Goal: Information Seeking & Learning: Learn about a topic

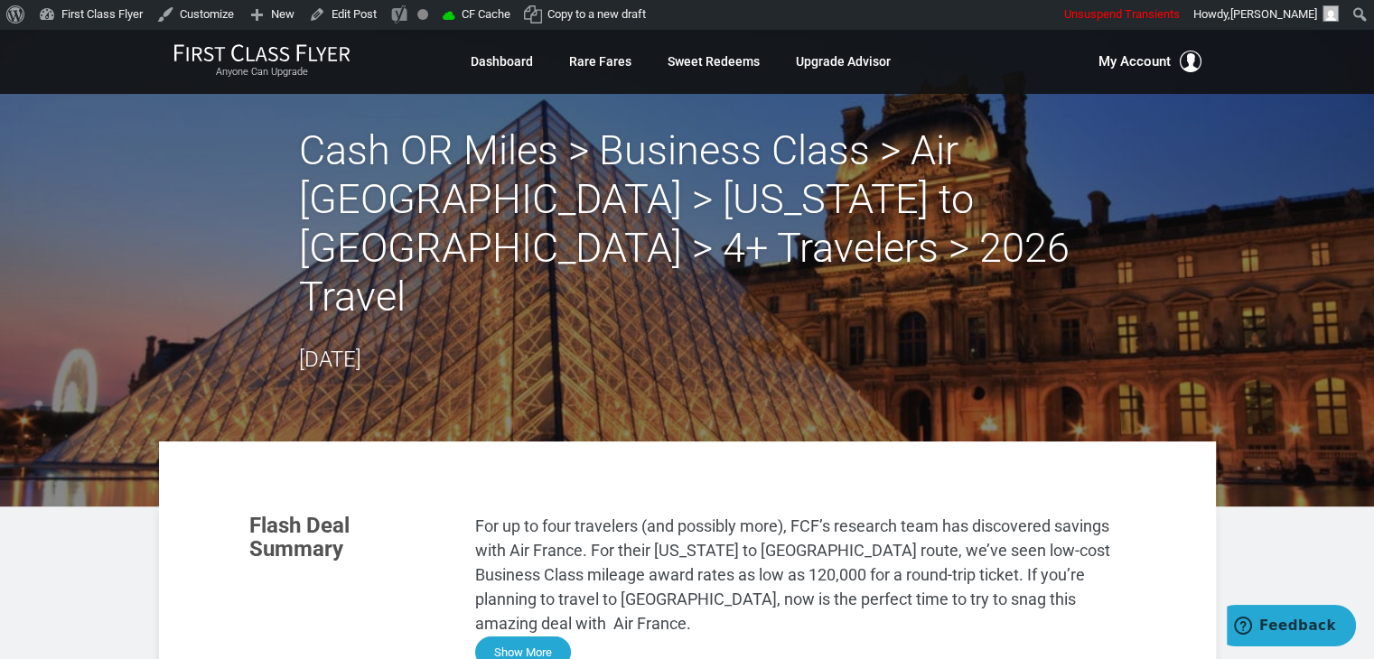
click at [531, 637] on button "Show More" at bounding box center [523, 653] width 96 height 32
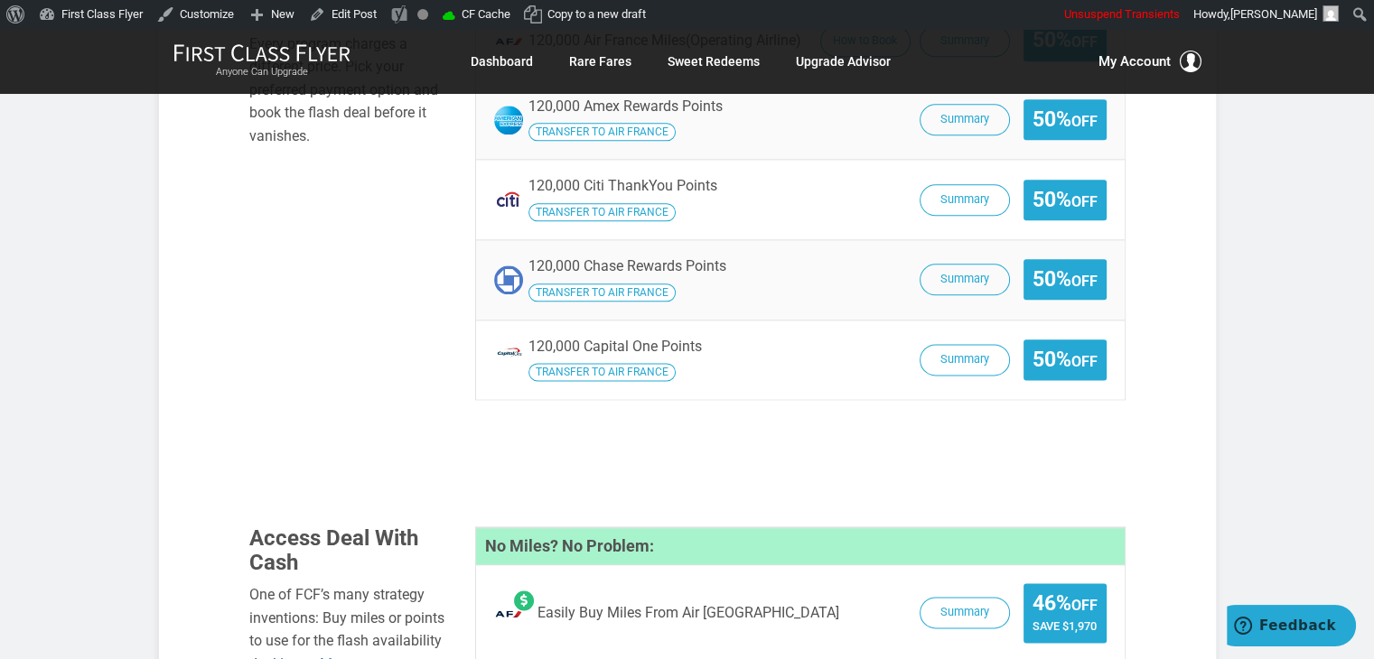
scroll to position [2315, 0]
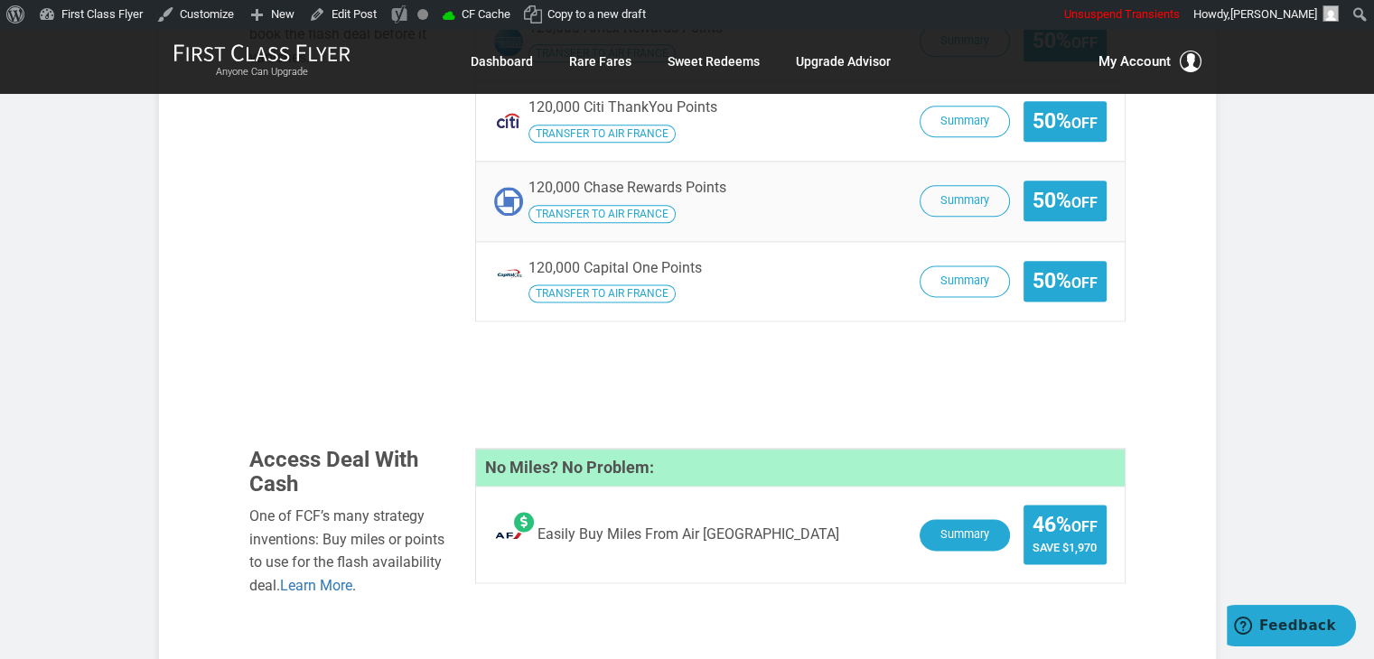
click at [936, 519] on button "Summary" at bounding box center [965, 535] width 90 height 32
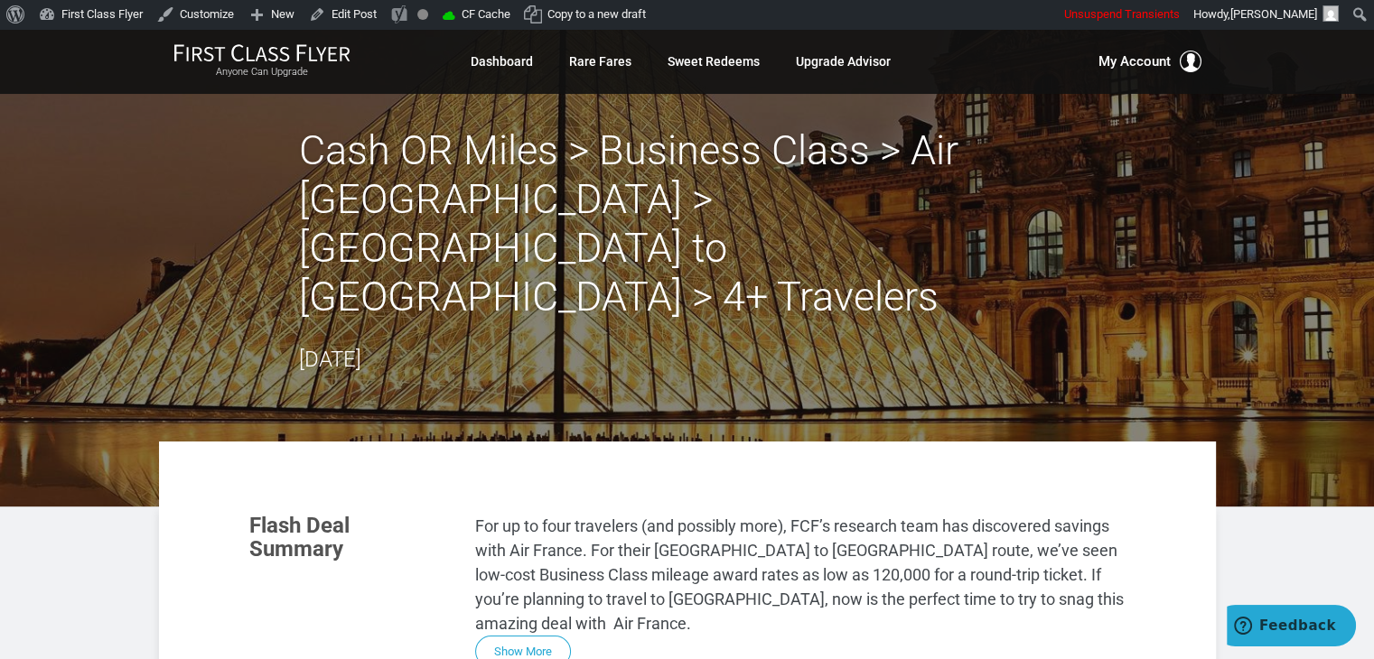
click at [521, 553] on section "Flash Deal Summary For up to four travelers (and possibly more), FCF’s research…" at bounding box center [687, 591] width 912 height 190
click at [512, 637] on button "Show More" at bounding box center [523, 653] width 96 height 32
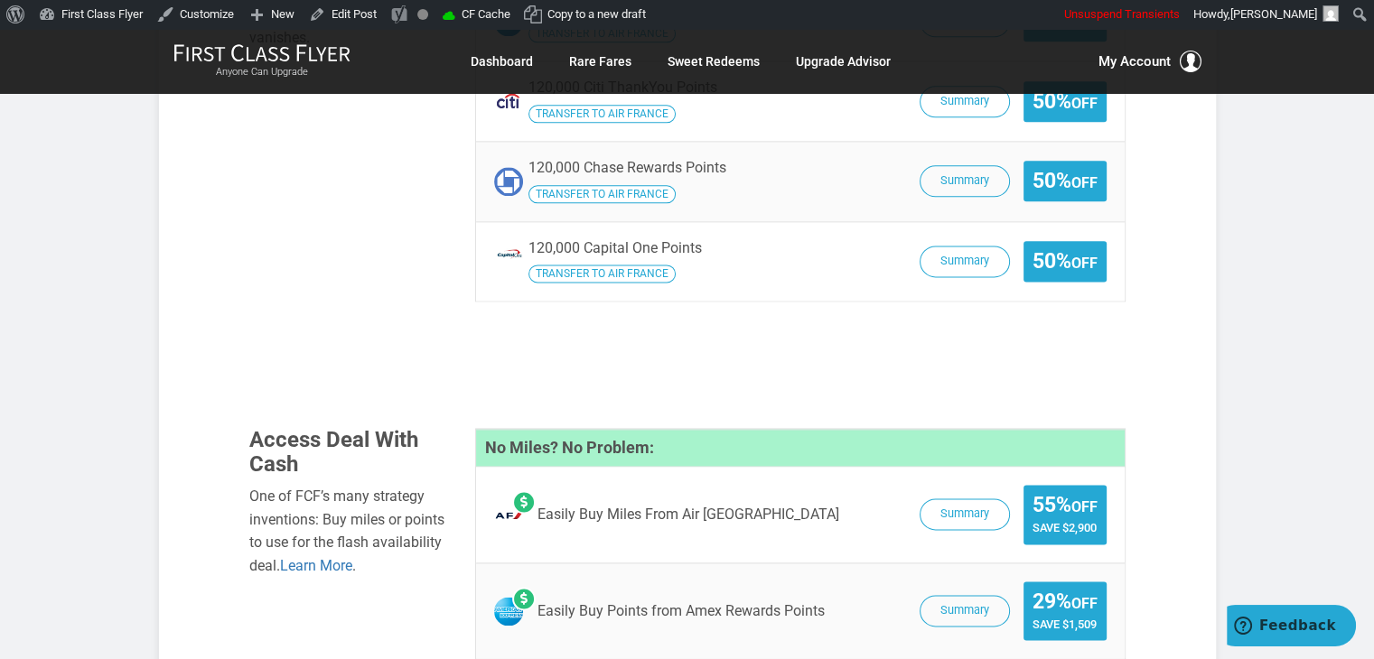
scroll to position [2317, 0]
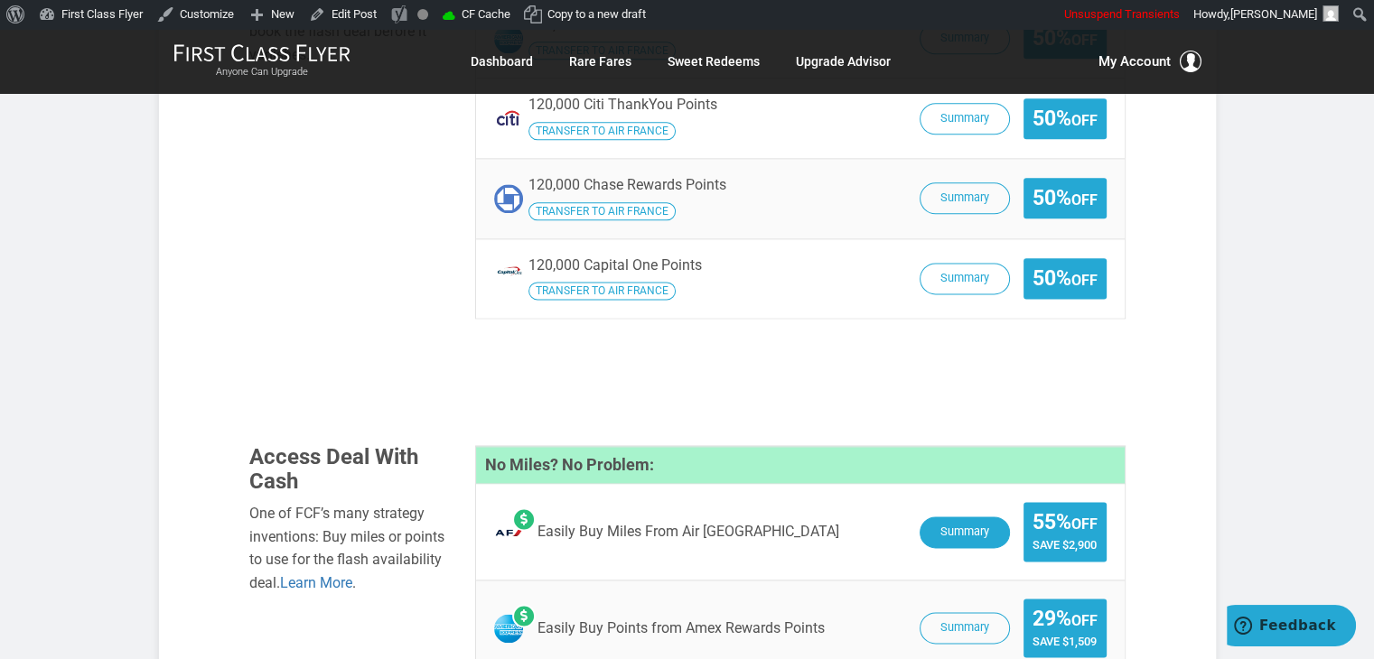
click at [960, 517] on button "Summary" at bounding box center [965, 533] width 90 height 32
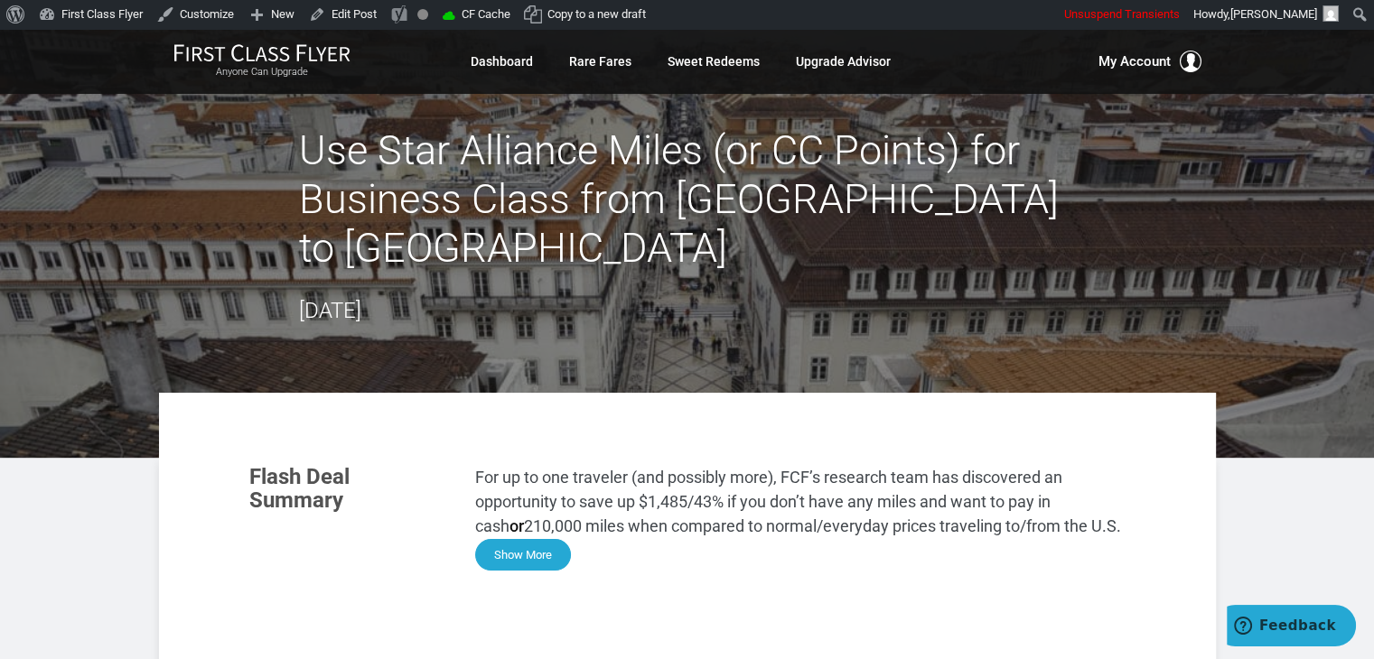
click at [564, 539] on button "Show More" at bounding box center [523, 555] width 96 height 32
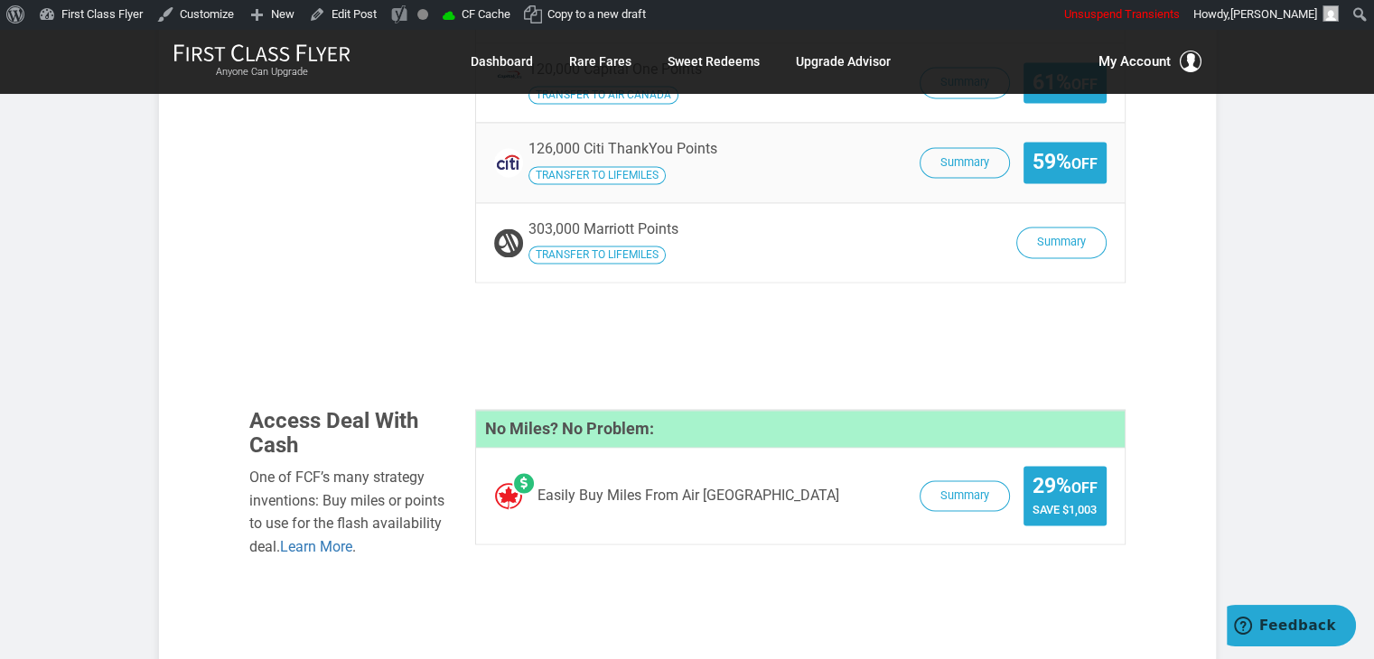
scroll to position [2629, 0]
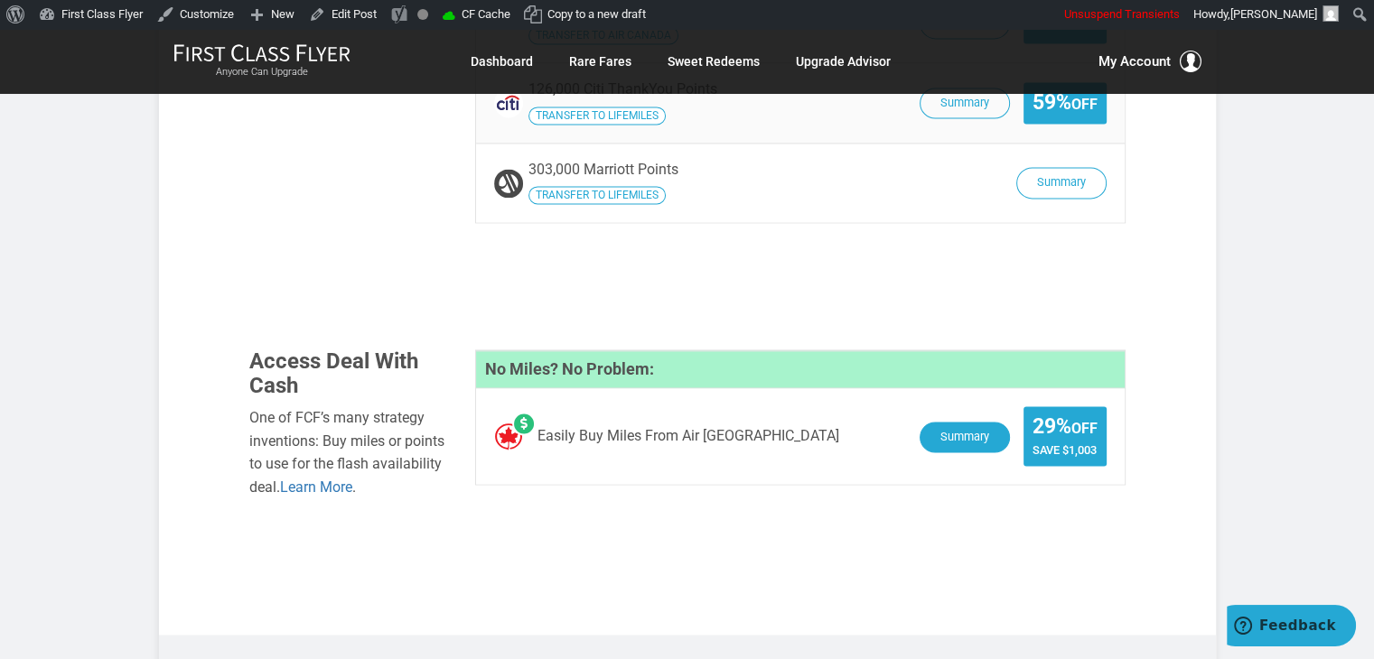
click at [923, 422] on button "Summary" at bounding box center [965, 438] width 90 height 32
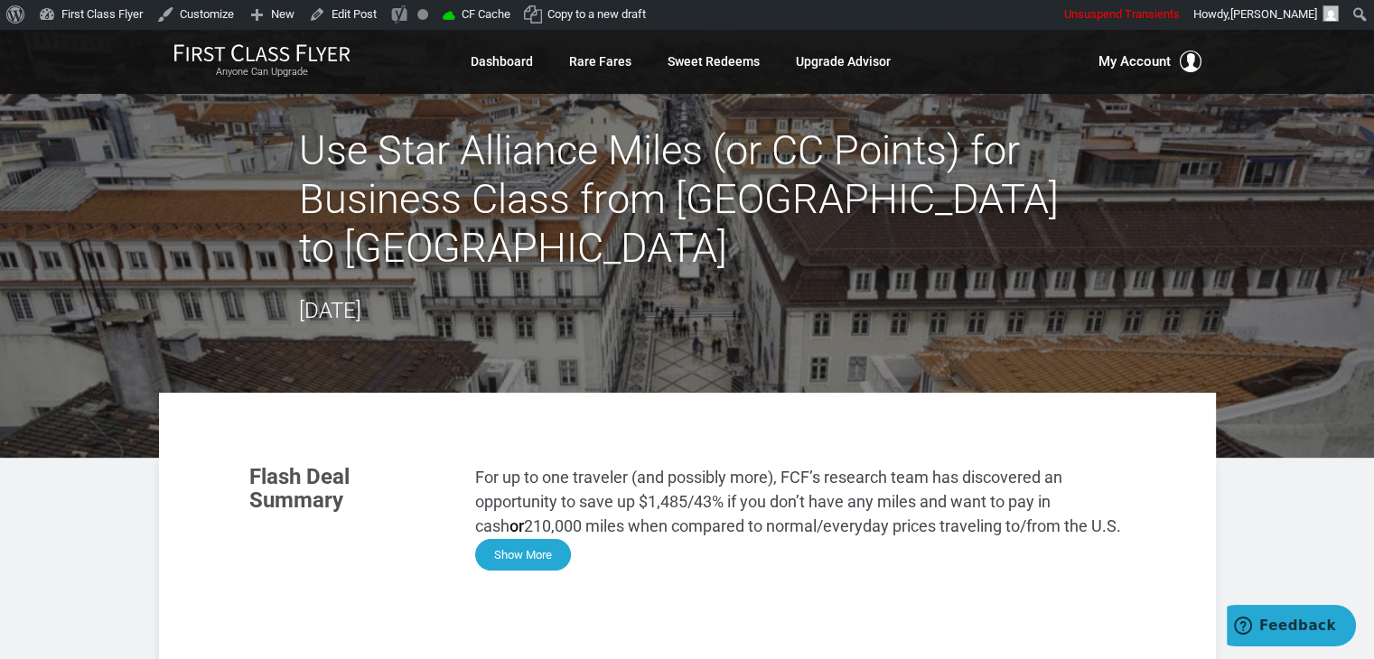
click at [512, 539] on button "Show More" at bounding box center [523, 555] width 96 height 32
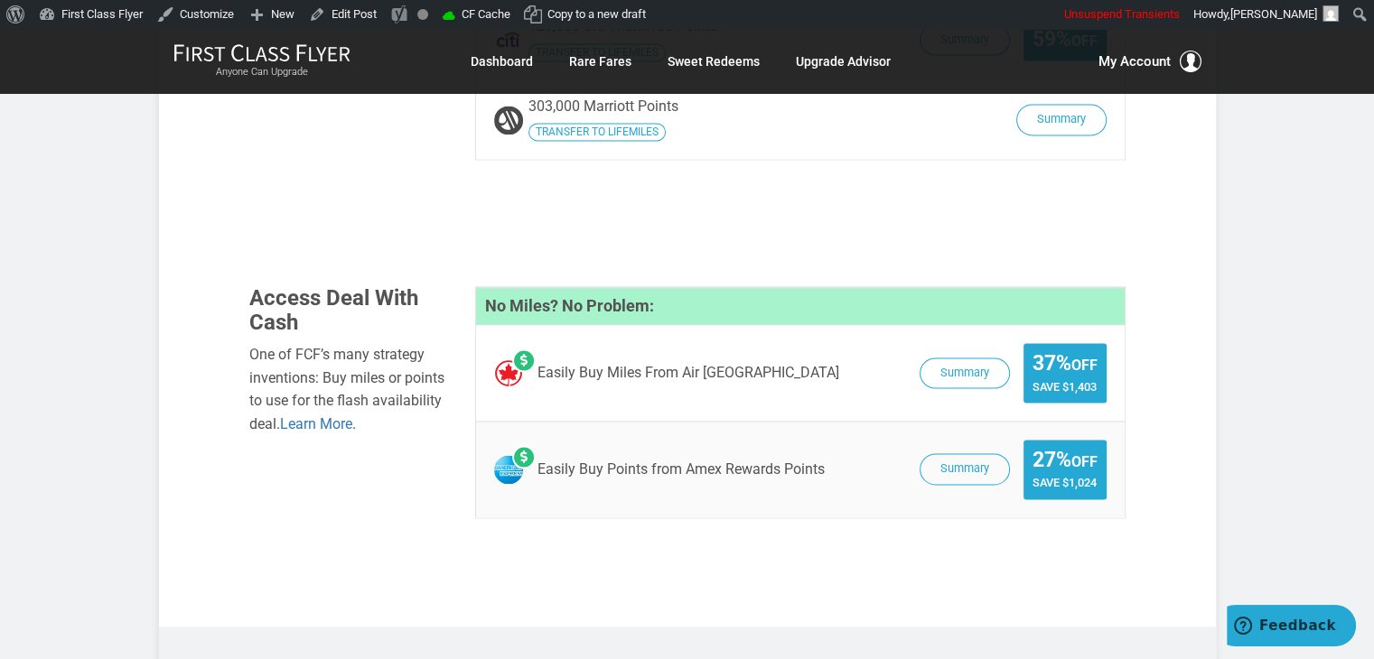
scroll to position [2801, 0]
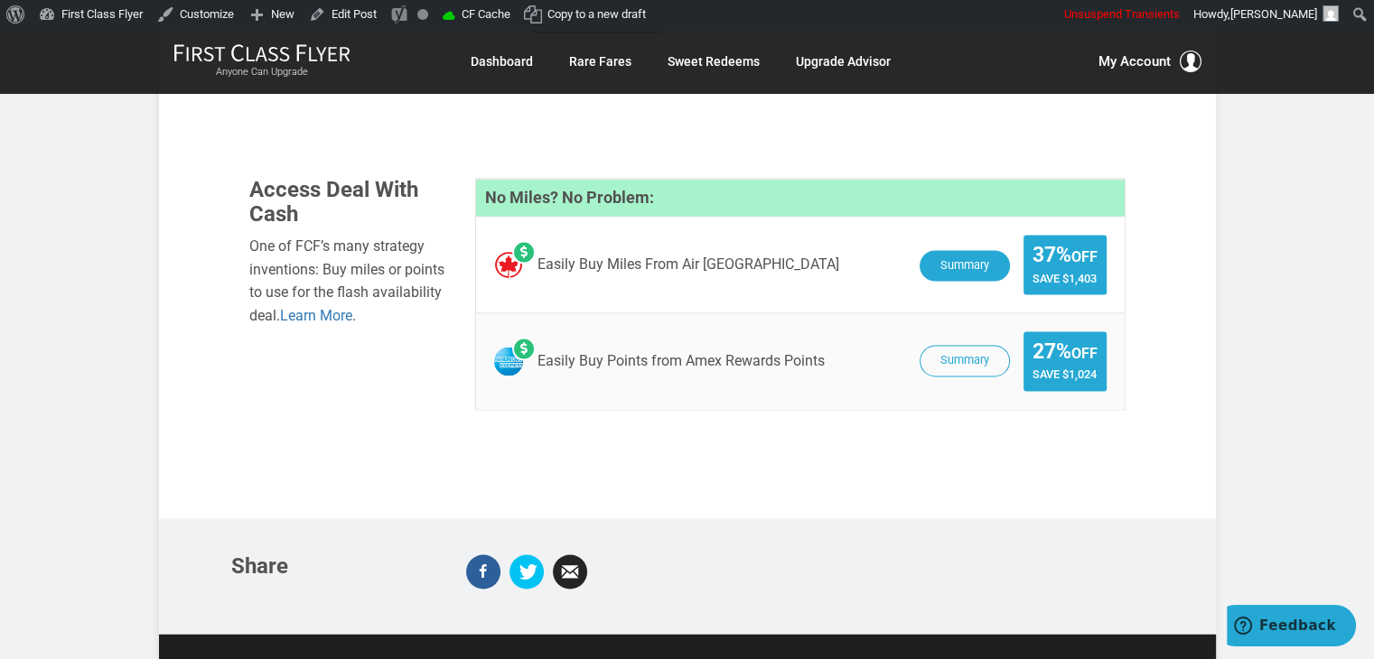
click at [939, 250] on button "Summary" at bounding box center [965, 266] width 90 height 32
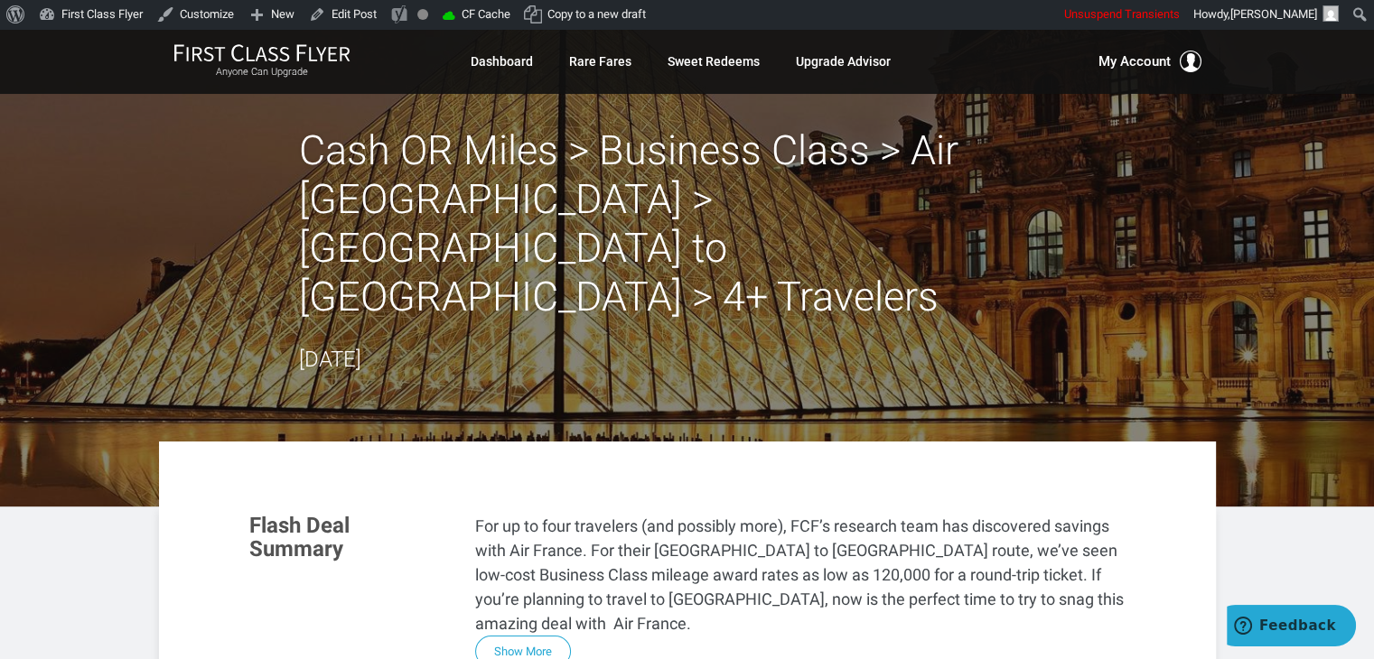
click at [68, 33] on div "Anyone Can Upgrade Dashboard Rare Fares Sweet Redeems Upgrade Advisor Profile L…" at bounding box center [687, 61] width 1374 height 65
click at [68, 45] on div "Anyone Can Upgrade Dashboard Rare Fares Sweet Redeems Upgrade Advisor Profile L…" at bounding box center [687, 61] width 1374 height 65
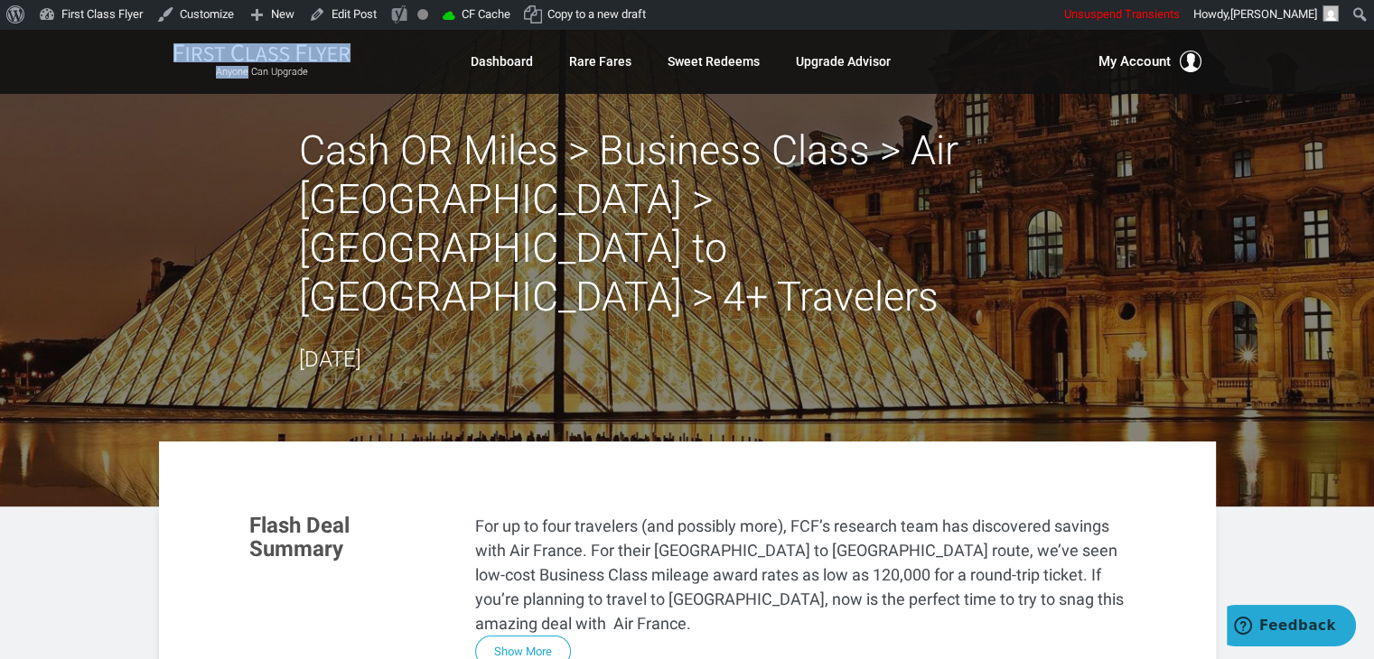
drag, startPoint x: 68, startPoint y: 45, endPoint x: 65, endPoint y: 55, distance: 10.3
click at [65, 55] on div "Anyone Can Upgrade Dashboard Rare Fares Sweet Redeems Upgrade Advisor Profile L…" at bounding box center [687, 61] width 1374 height 65
click at [113, 109] on header "Cash OR Miles > Business Class > Air [GEOGRAPHIC_DATA] > [GEOGRAPHIC_DATA] to […" at bounding box center [687, 268] width 1374 height 478
click at [72, 160] on header "Cash OR Miles > Business Class > Air [GEOGRAPHIC_DATA] > [GEOGRAPHIC_DATA] to […" at bounding box center [687, 268] width 1374 height 478
drag, startPoint x: 91, startPoint y: 149, endPoint x: 88, endPoint y: 128, distance: 21.1
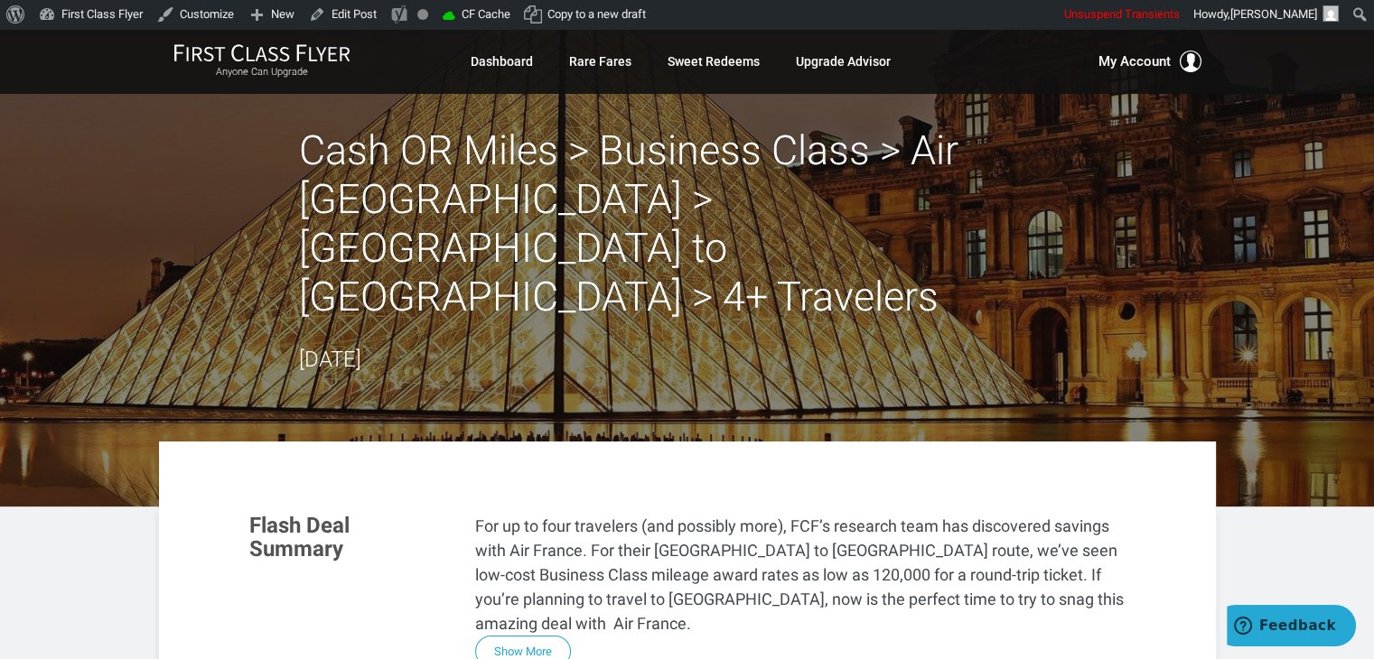
click at [88, 128] on header "Cash OR Miles > Business Class > Air [GEOGRAPHIC_DATA] > [GEOGRAPHIC_DATA] to […" at bounding box center [687, 268] width 1374 height 478
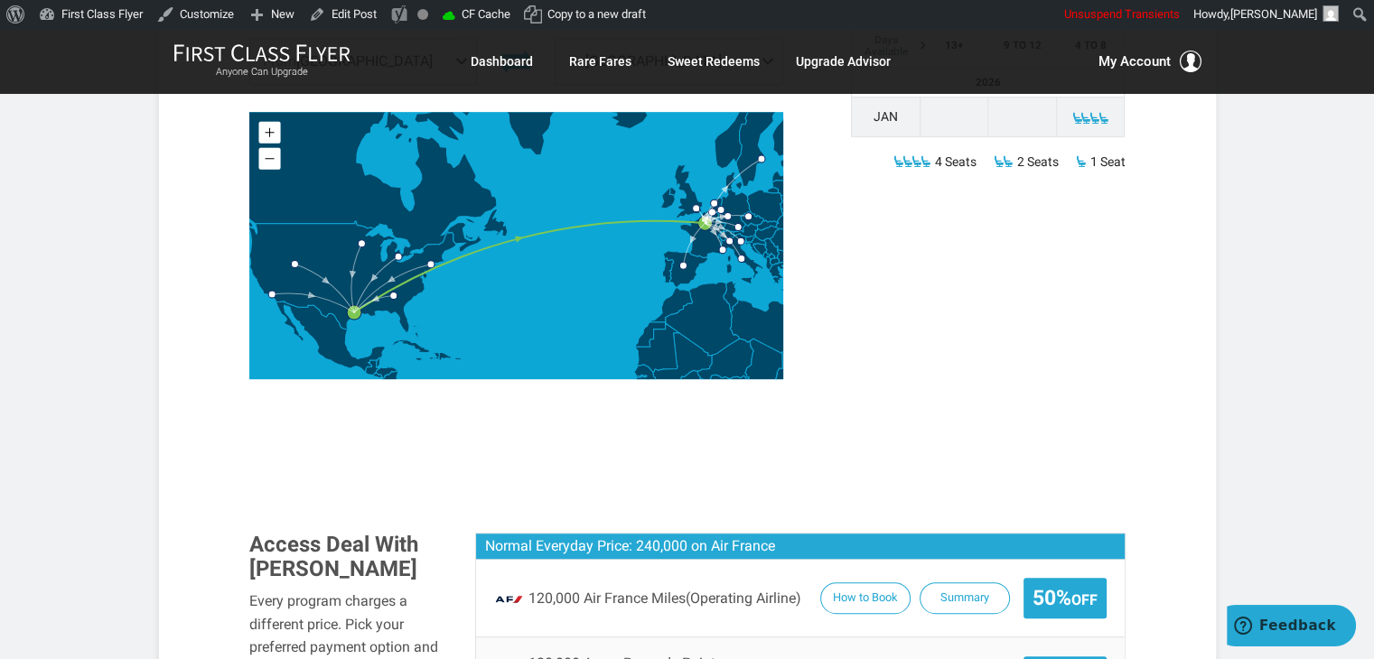
scroll to position [1153, 0]
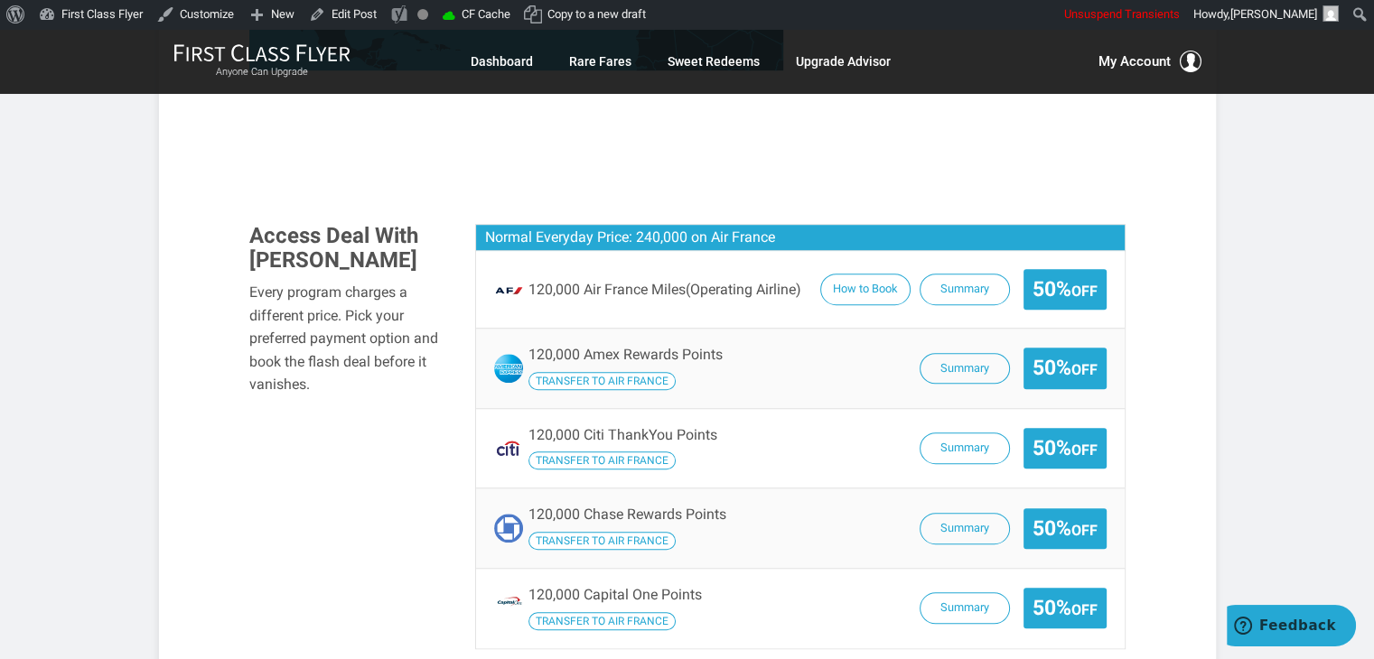
click at [1279, 118] on article "Cash OR Miles > Business Class > Air [GEOGRAPHIC_DATA] > [GEOGRAPHIC_DATA] to […" at bounding box center [687, 335] width 1374 height 2918
click at [1315, 125] on article "Cash OR Miles > Business Class > Air [GEOGRAPHIC_DATA] > [GEOGRAPHIC_DATA] to […" at bounding box center [687, 335] width 1374 height 2918
click at [1221, 192] on article "Cash OR Miles > Business Class > Air [GEOGRAPHIC_DATA] > [GEOGRAPHIC_DATA] to […" at bounding box center [687, 335] width 1374 height 2918
click at [1283, 311] on article "Cash OR Miles > Business Class > Air [GEOGRAPHIC_DATA] > [GEOGRAPHIC_DATA] to […" at bounding box center [687, 335] width 1374 height 2918
